Goal: Task Accomplishment & Management: Manage account settings

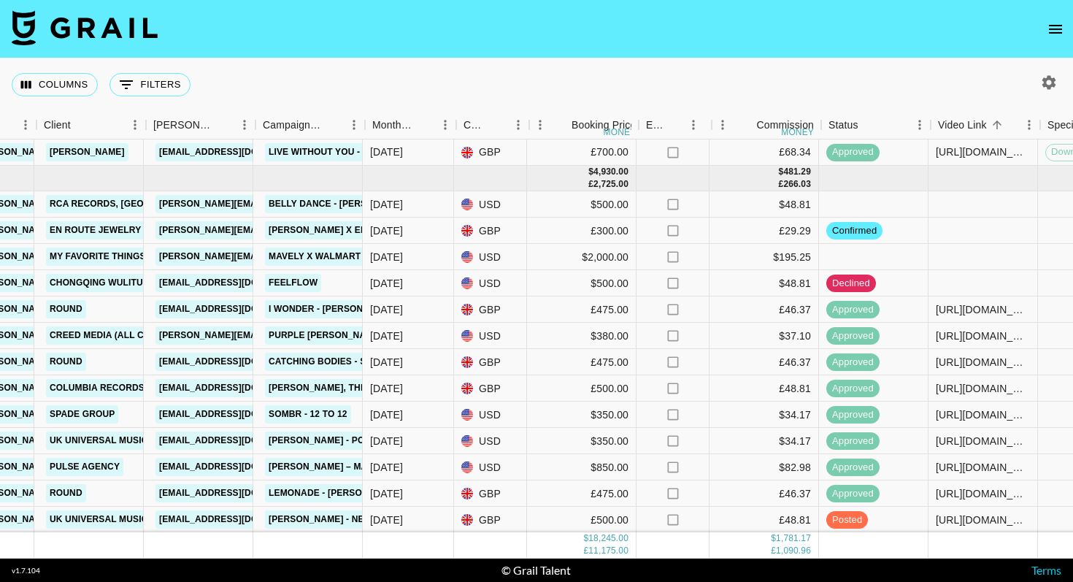
scroll to position [1208, 449]
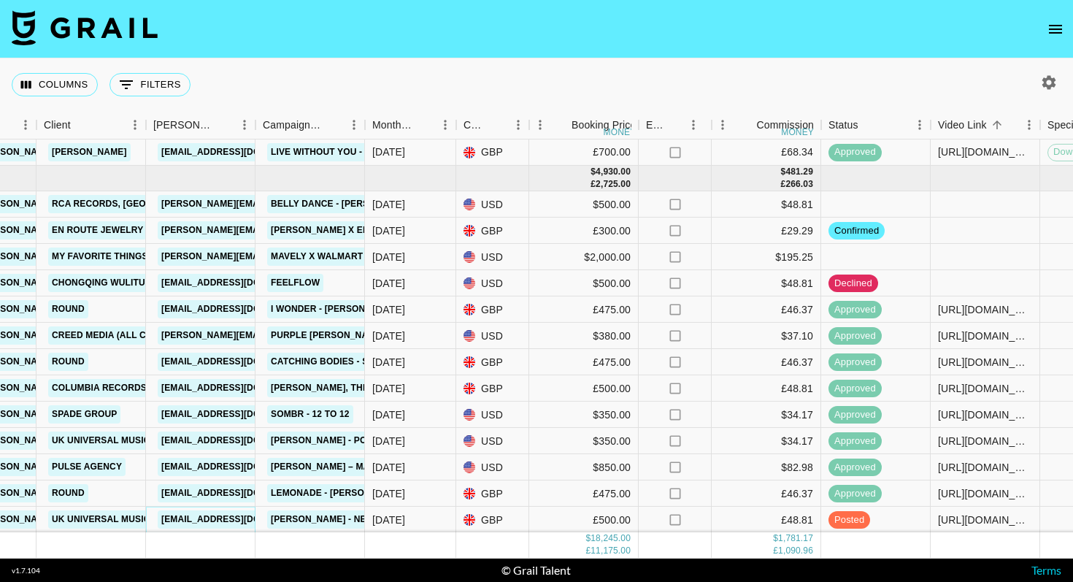
click at [225, 518] on link "[EMAIL_ADDRESS][DOMAIN_NAME]" at bounding box center [240, 519] width 164 height 18
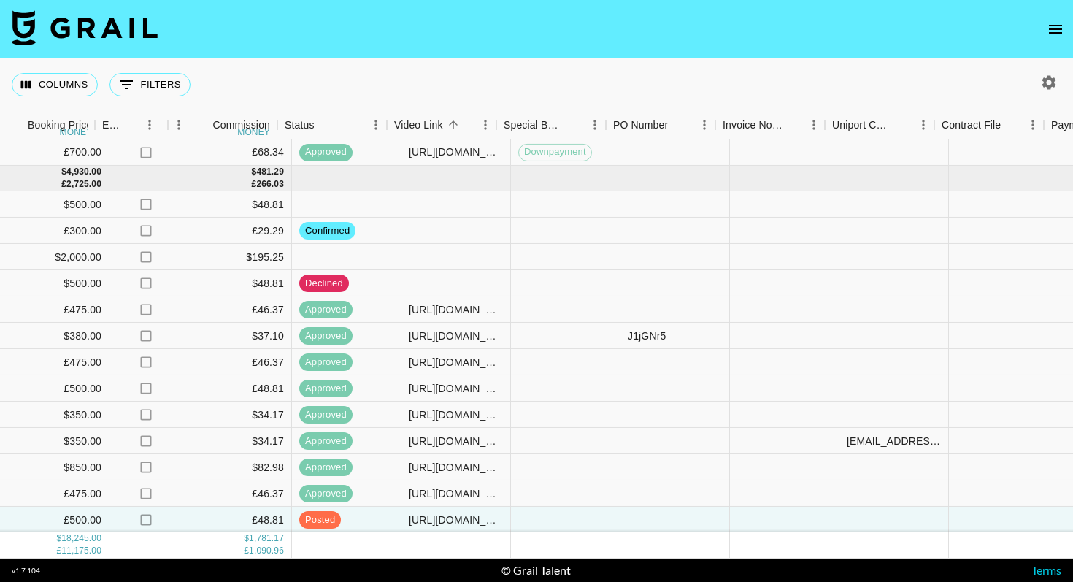
scroll to position [1208, 999]
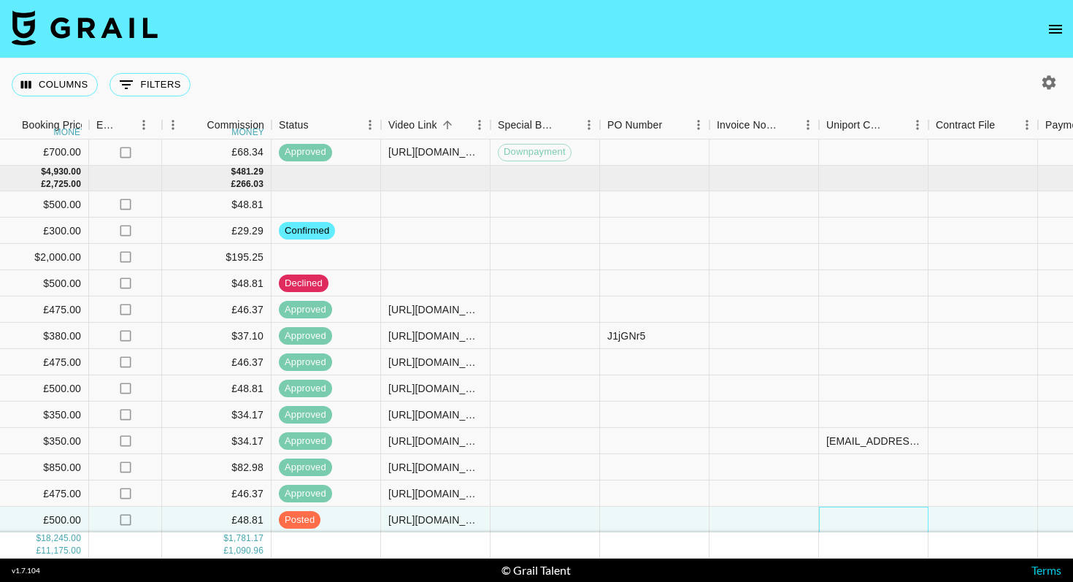
click at [846, 515] on div at bounding box center [874, 520] width 110 height 26
type input "[EMAIL_ADDRESS][DOMAIN_NAME]"
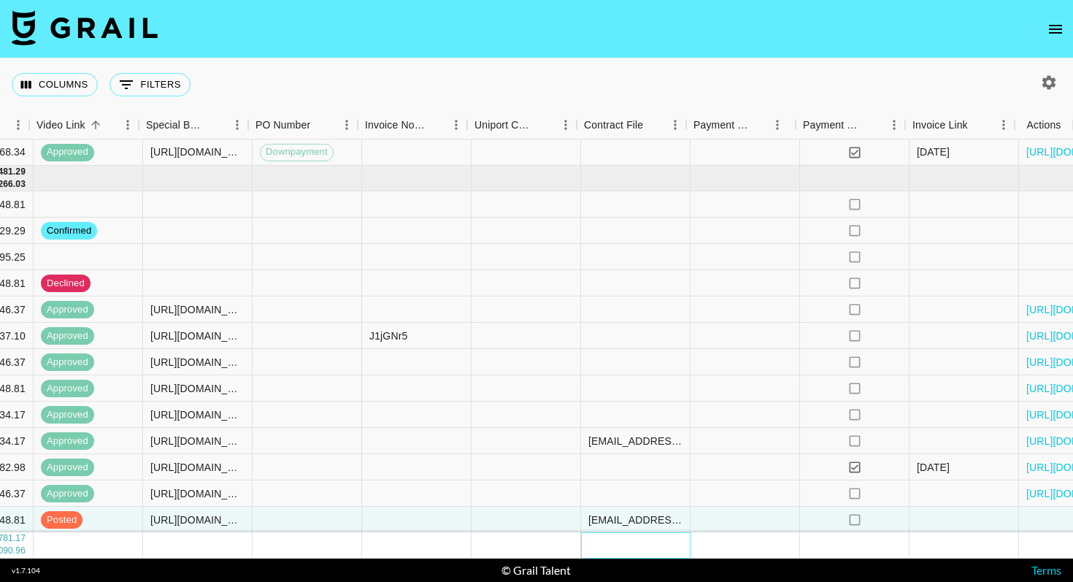
scroll to position [1208, 1351]
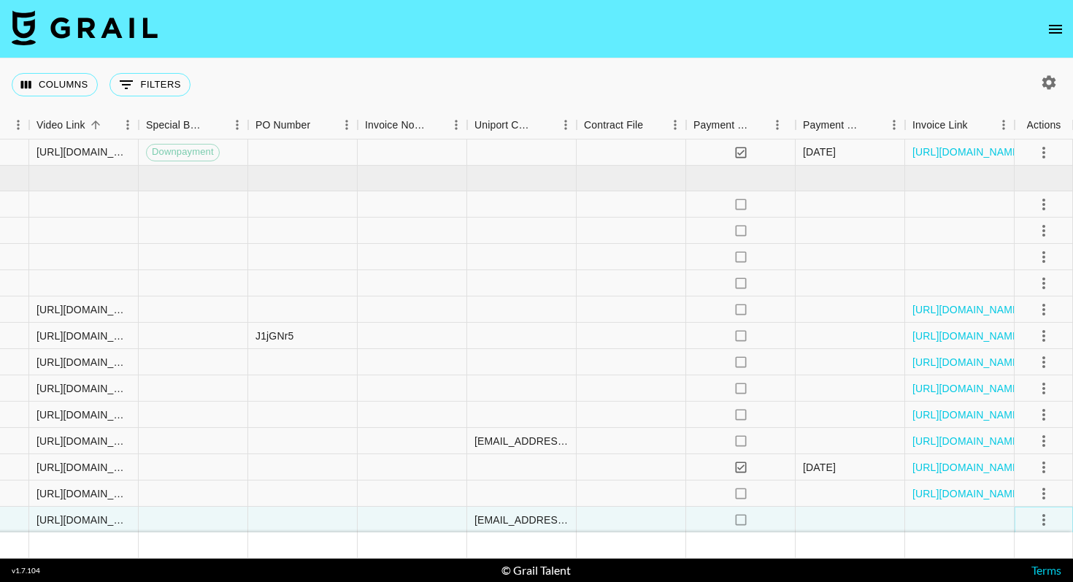
click at [1046, 515] on icon "select merge strategy" at bounding box center [1044, 520] width 18 height 18
click at [1019, 488] on div "Approve" at bounding box center [1012, 489] width 45 height 18
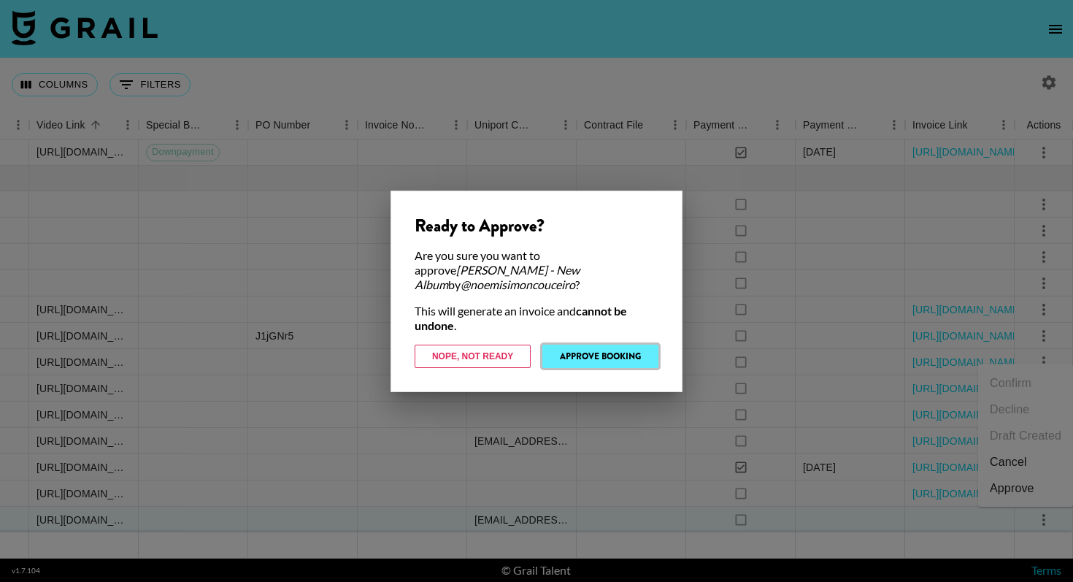
click at [584, 349] on button "Approve Booking" at bounding box center [600, 356] width 116 height 23
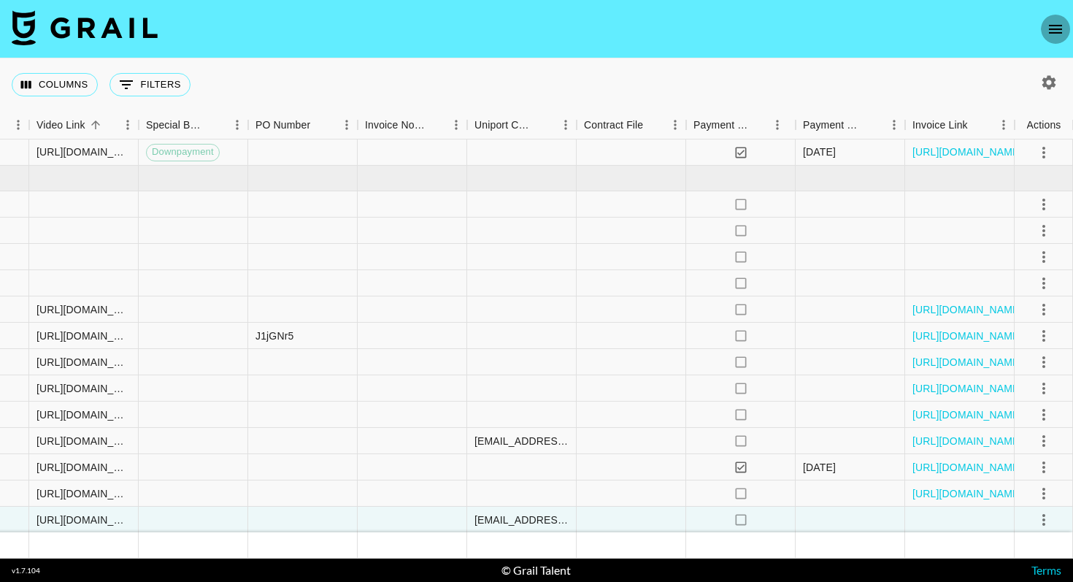
click at [1059, 21] on icon "open drawer" at bounding box center [1056, 29] width 18 height 18
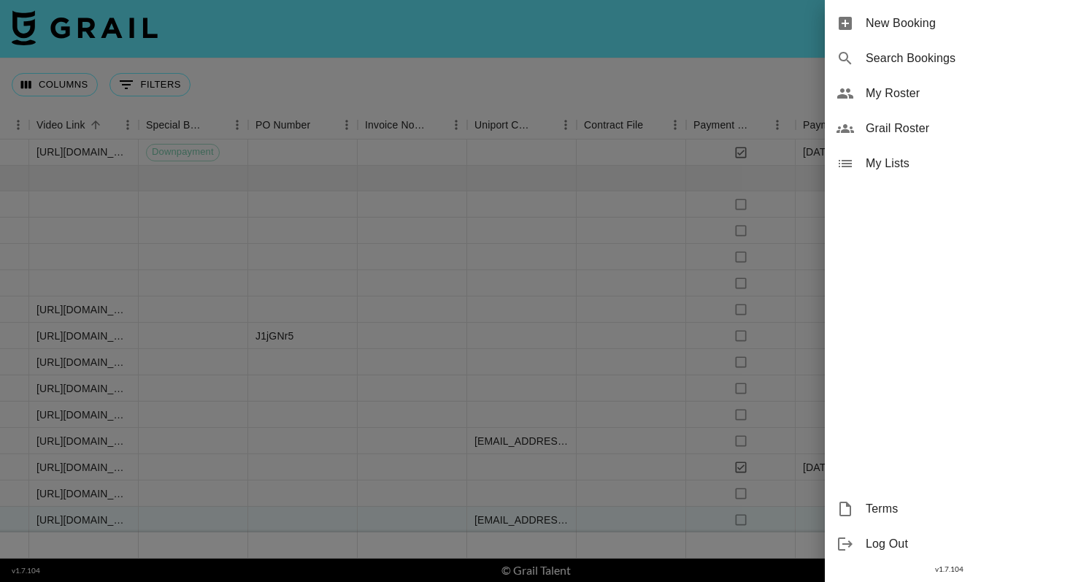
click at [912, 27] on span "New Booking" at bounding box center [964, 24] width 196 height 18
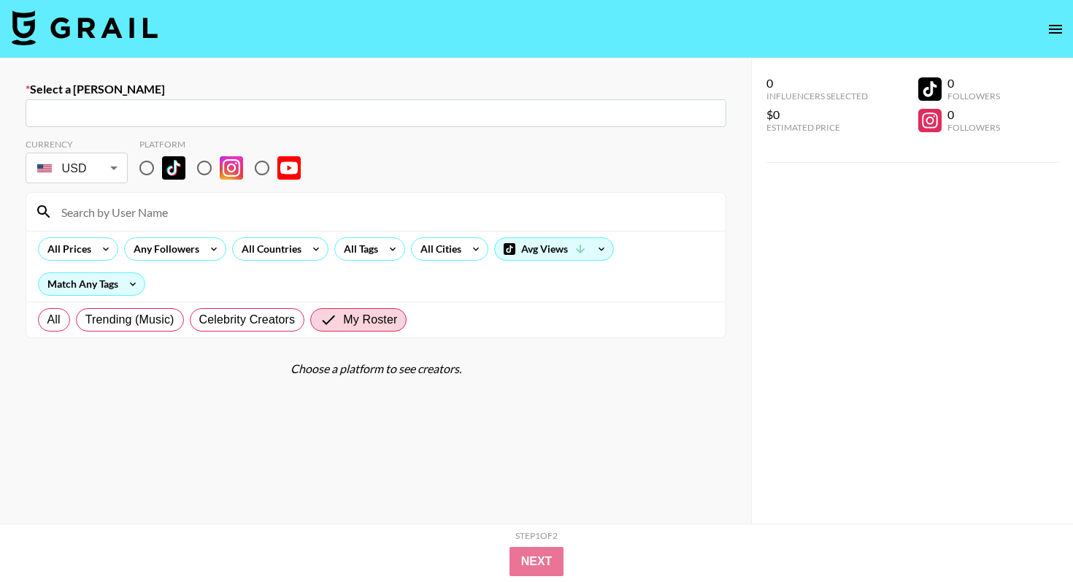
click at [91, 33] on img at bounding box center [85, 27] width 146 height 35
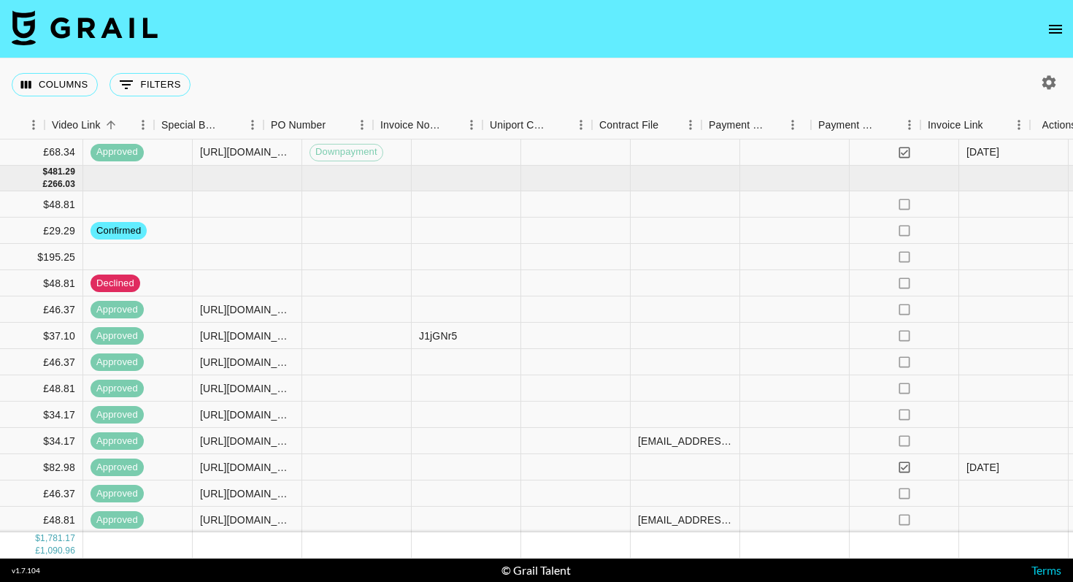
scroll to position [1208, 1351]
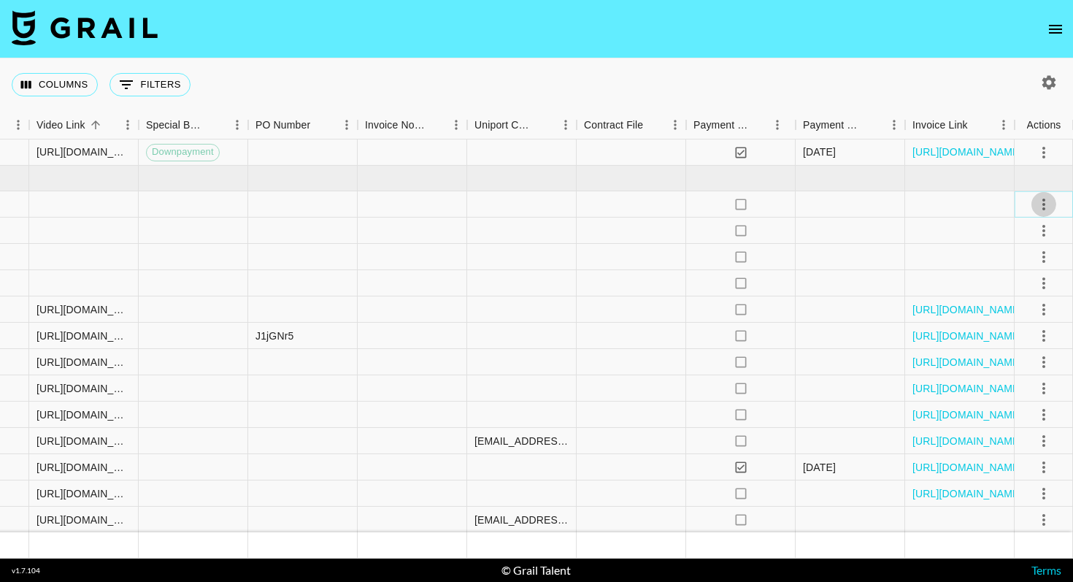
click at [1044, 201] on icon "select merge strategy" at bounding box center [1044, 205] width 18 height 18
click at [1026, 237] on li "Confirm" at bounding box center [1025, 236] width 95 height 26
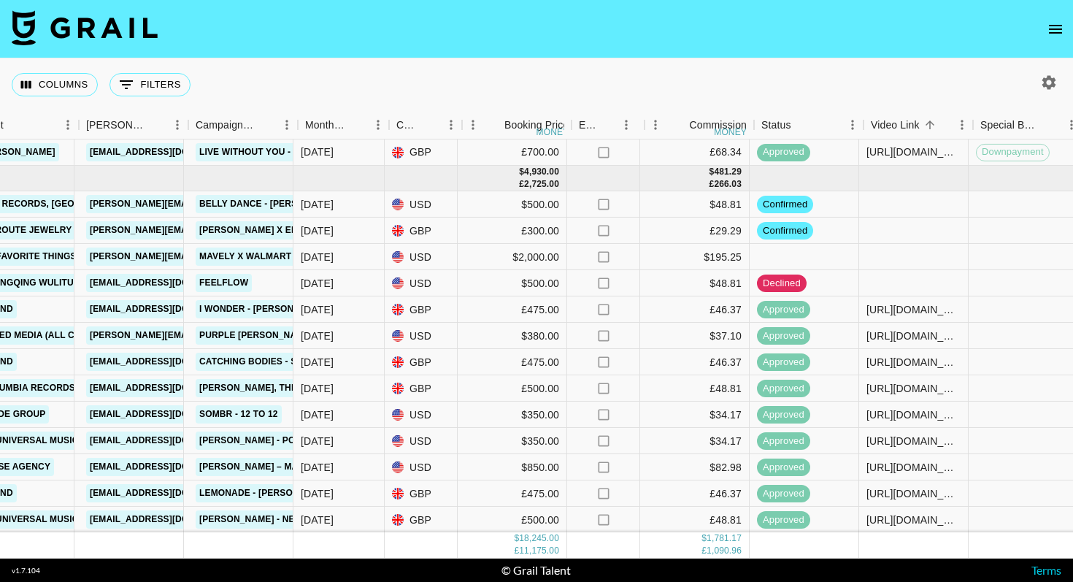
scroll to position [1208, 510]
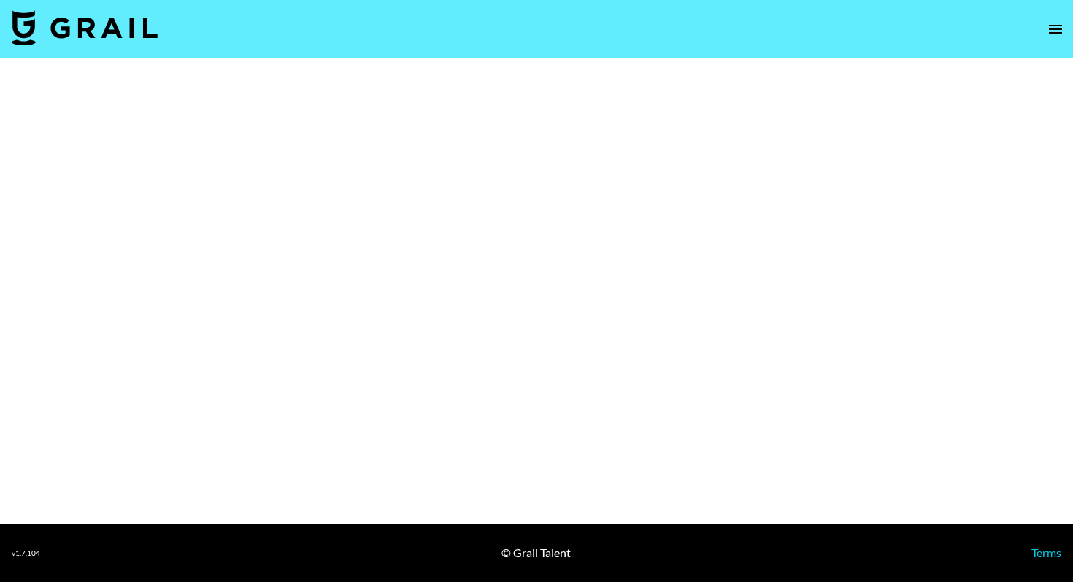
select select "Multi"
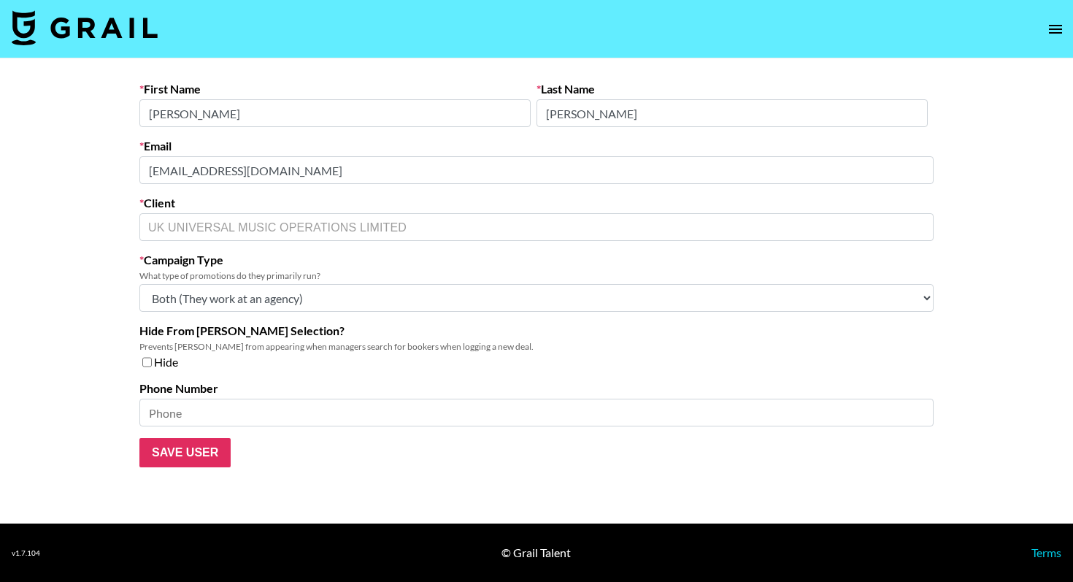
click at [83, 144] on main "First Name [PERSON_NAME] Last Name [PERSON_NAME] Email [EMAIL_ADDRESS][DOMAIN_N…" at bounding box center [536, 290] width 1073 height 465
